Goal: Task Accomplishment & Management: Use online tool/utility

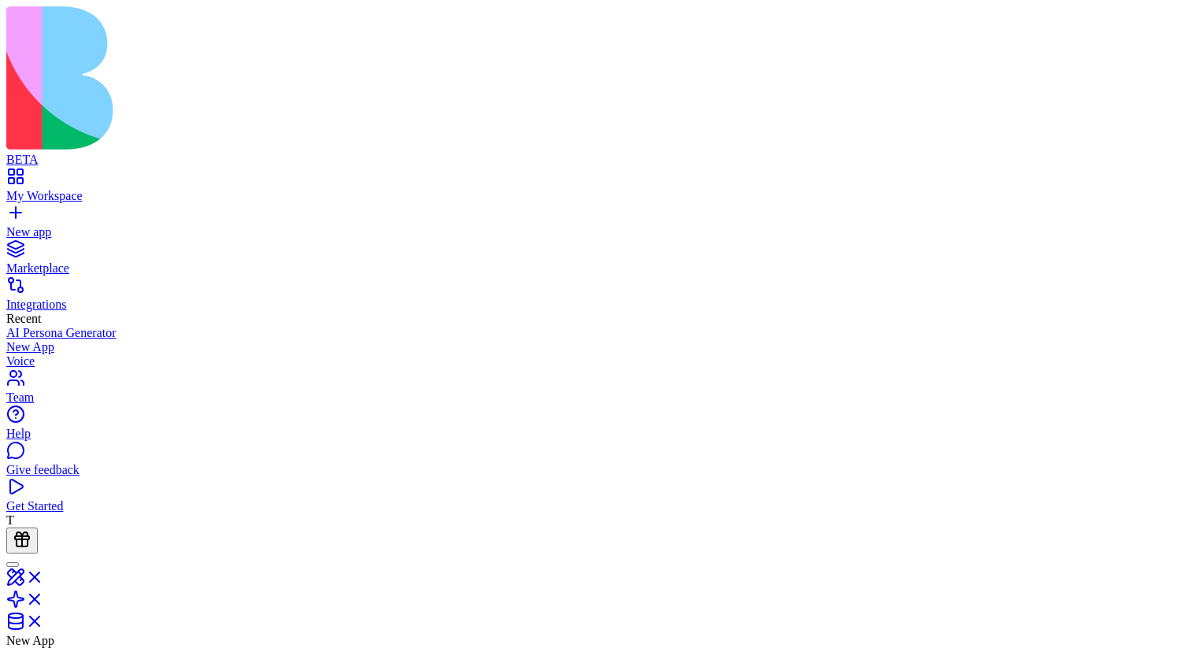
scroll to position [183, 0]
